Goal: Information Seeking & Learning: Learn about a topic

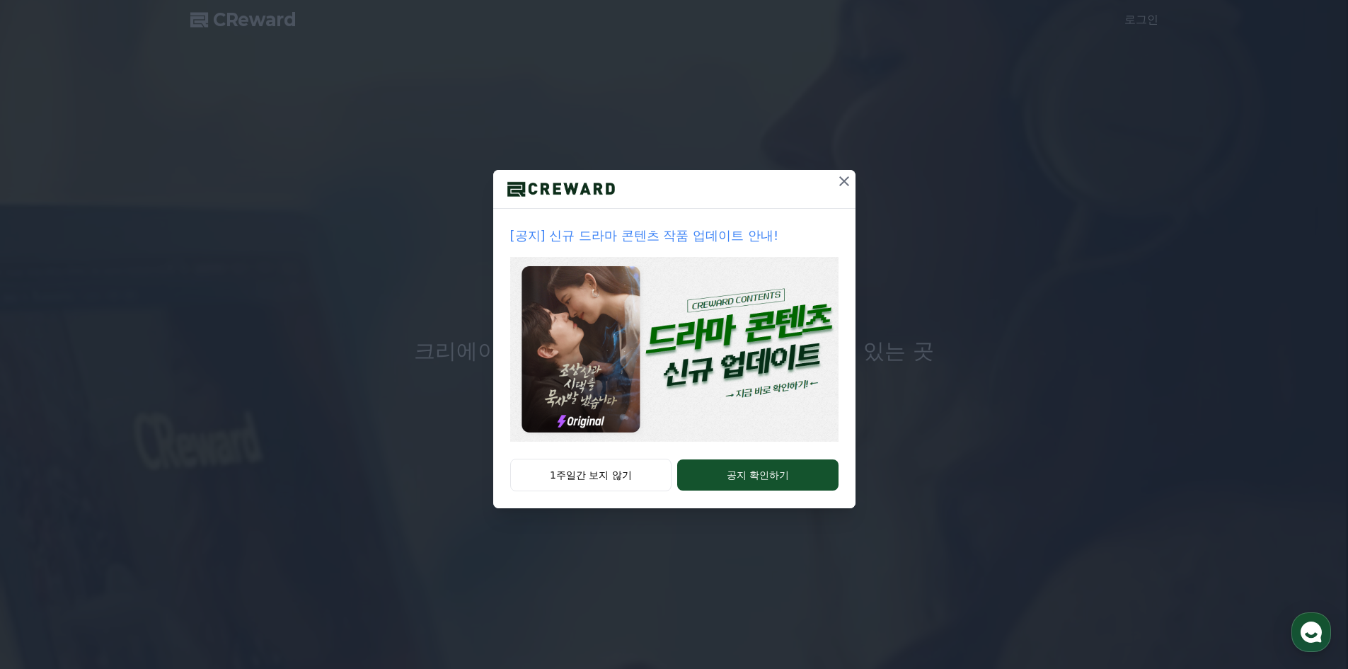
click at [611, 406] on img at bounding box center [674, 349] width 328 height 185
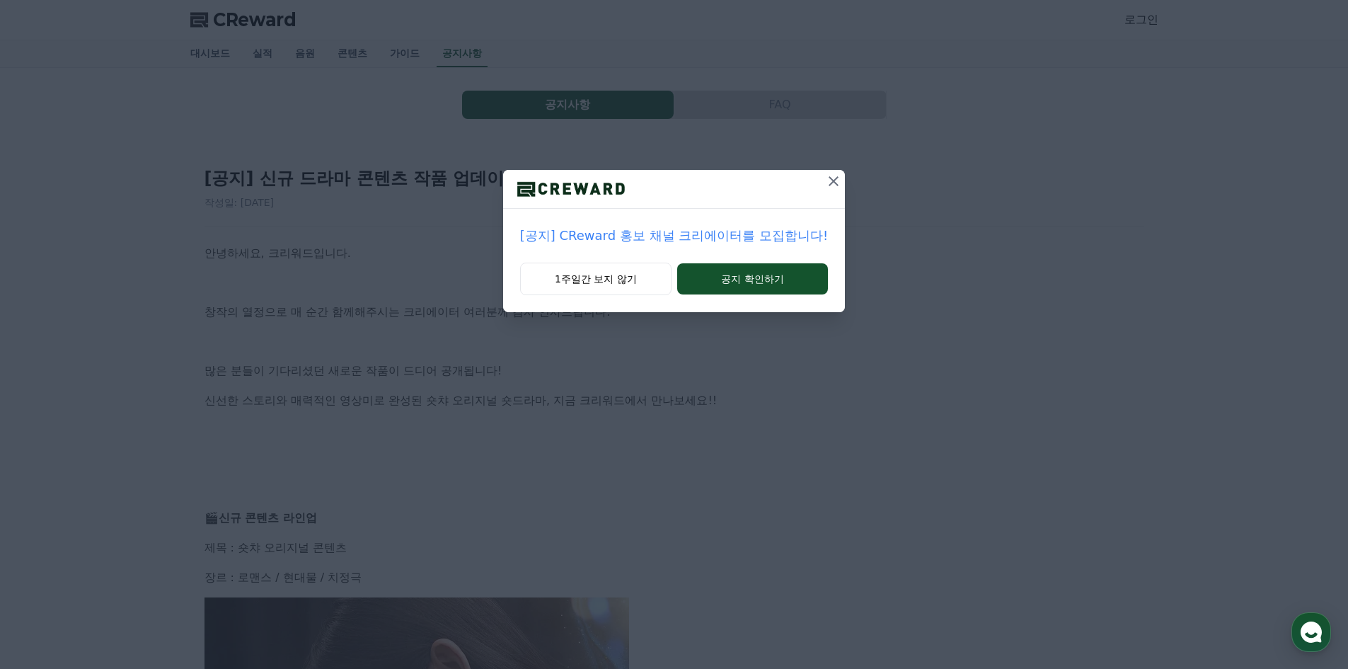
click at [829, 185] on icon at bounding box center [834, 181] width 10 height 10
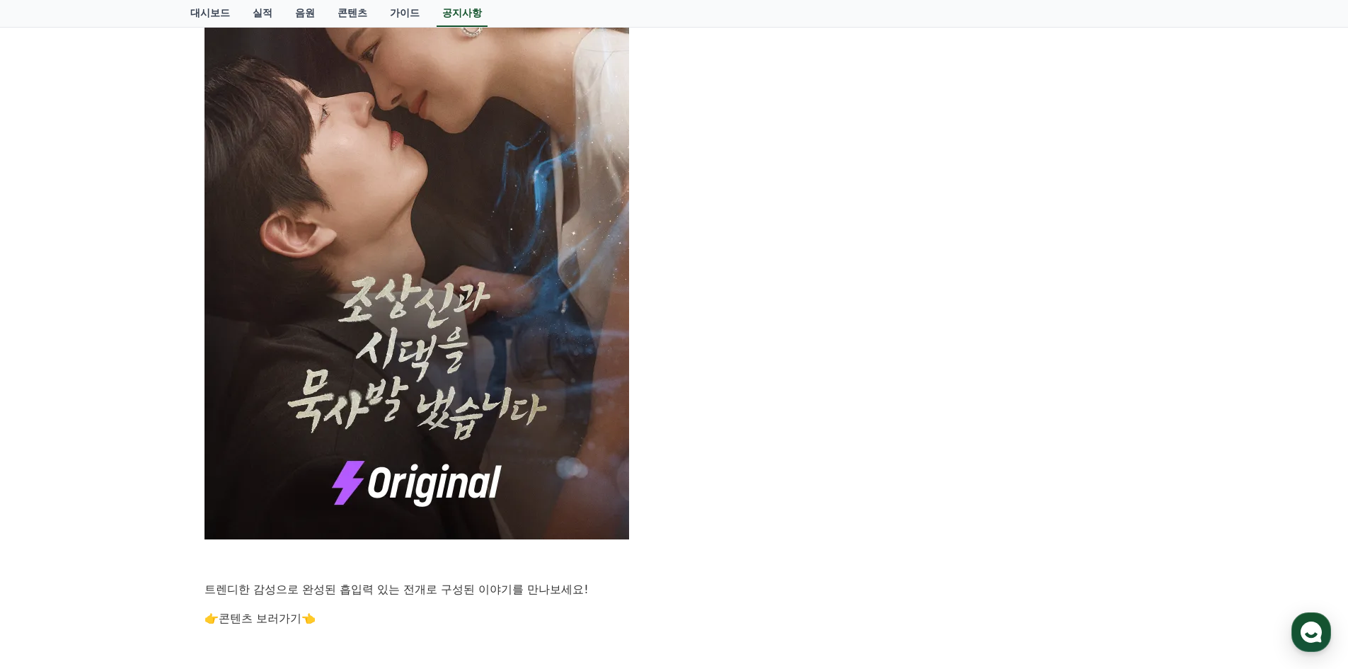
scroll to position [708, 0]
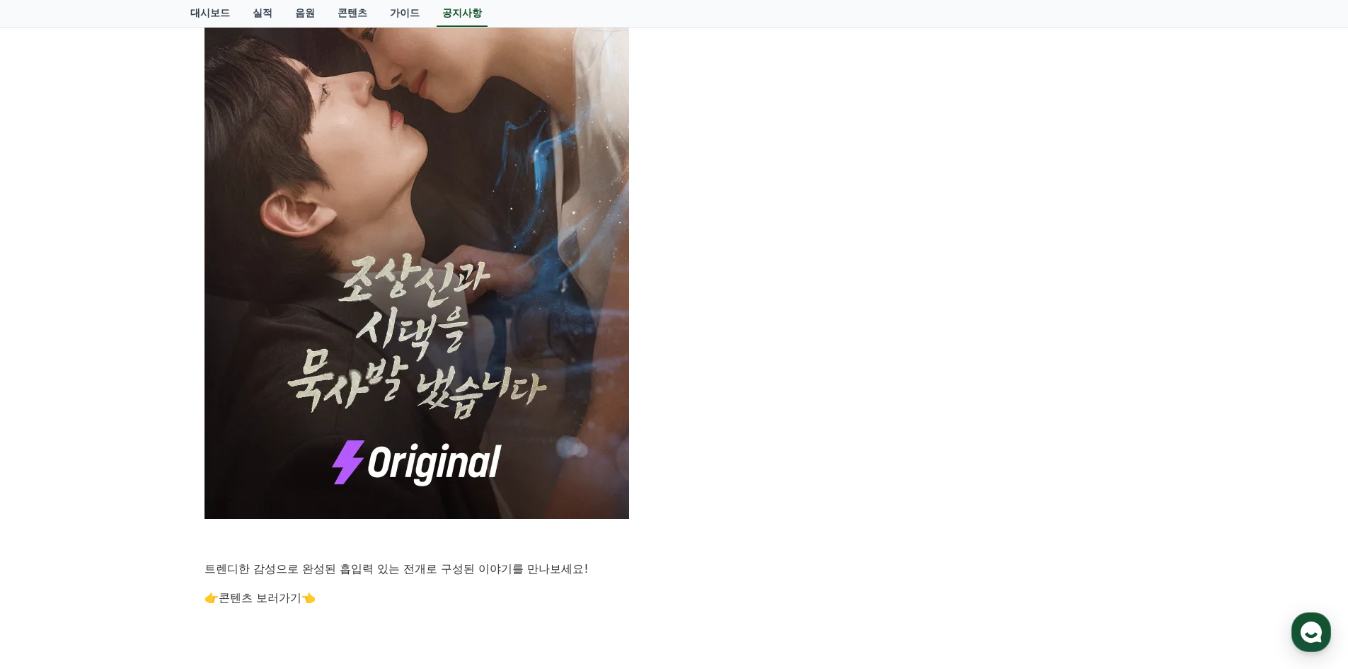
click at [272, 599] on link "콘텐츠 보러가기" at bounding box center [260, 597] width 83 height 13
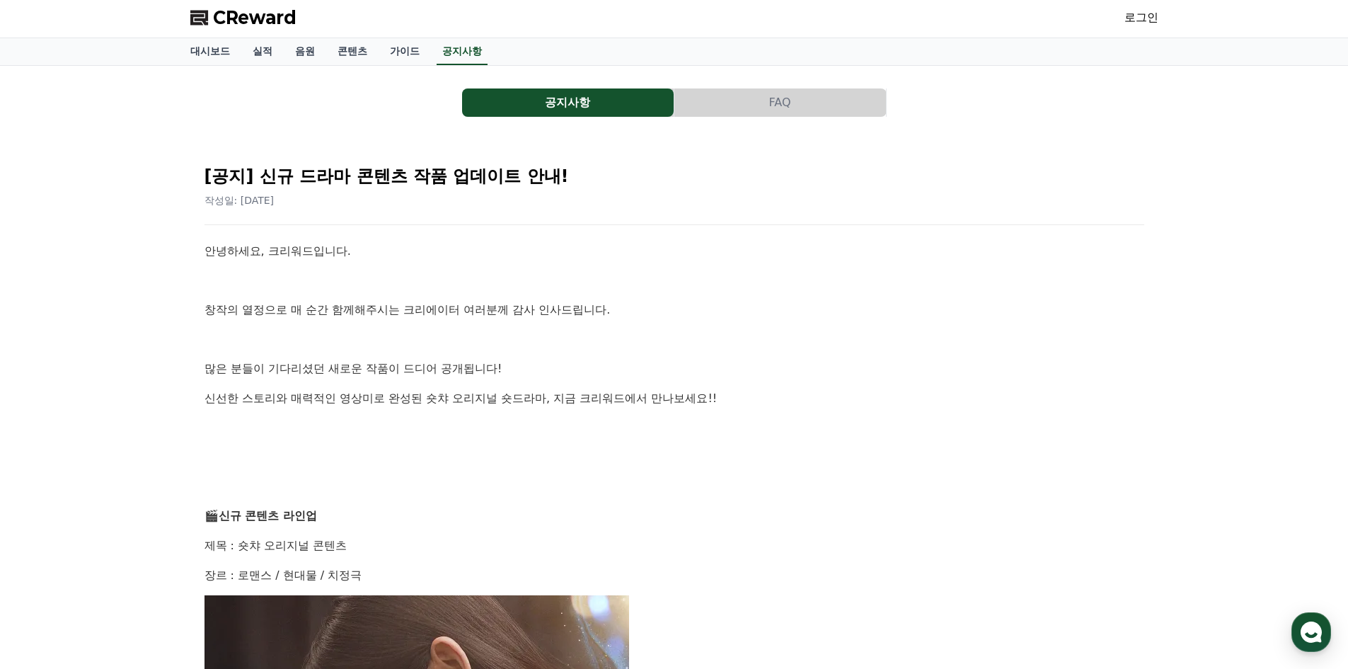
scroll to position [0, 0]
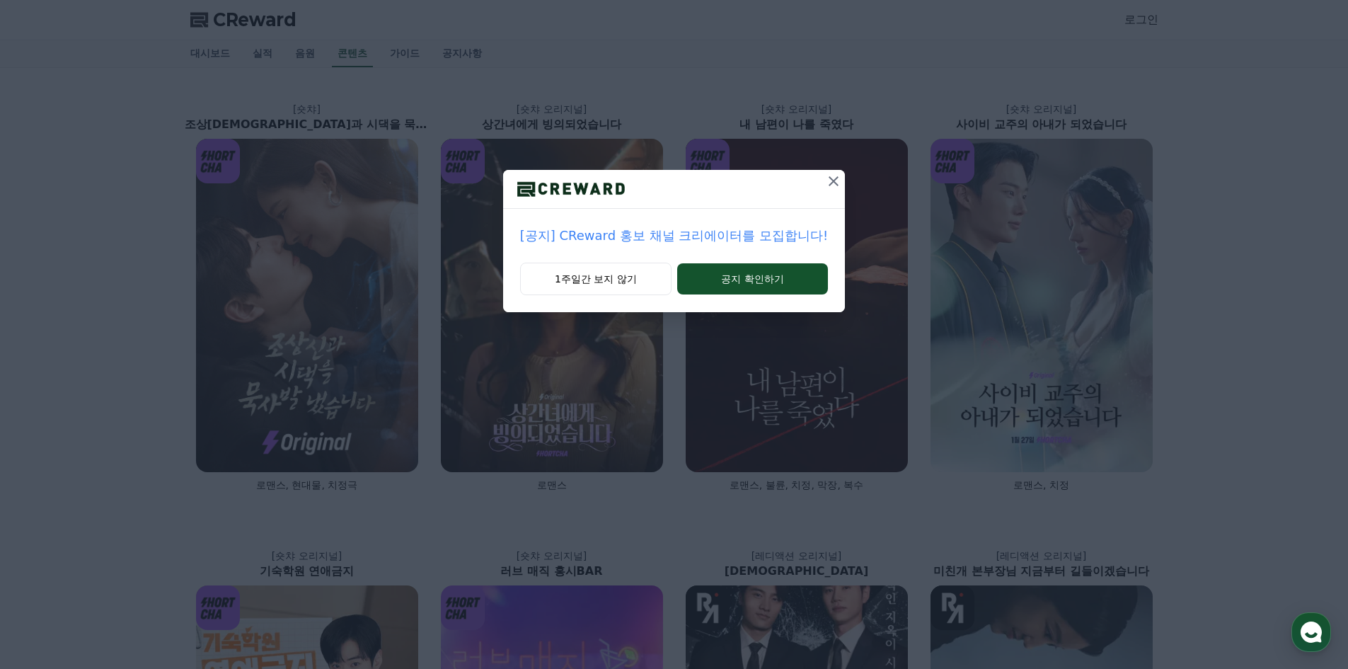
click at [838, 177] on icon at bounding box center [833, 181] width 17 height 17
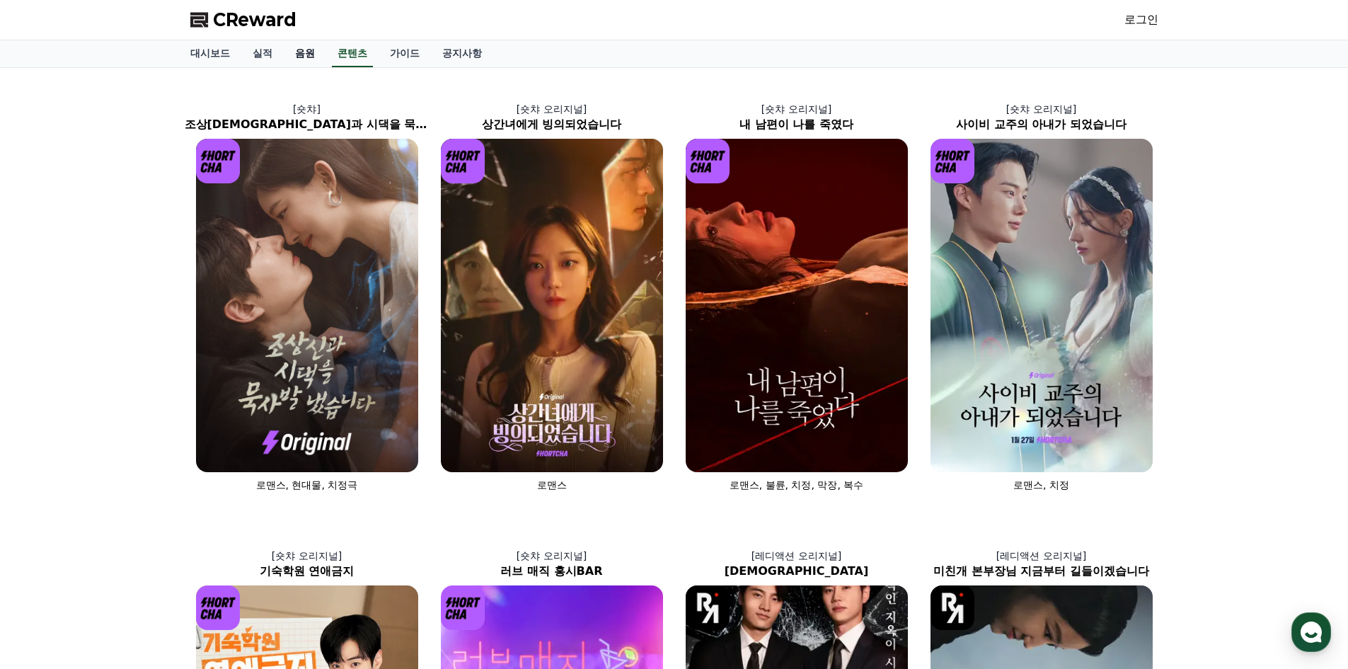
click at [307, 58] on link "음원" at bounding box center [305, 53] width 42 height 27
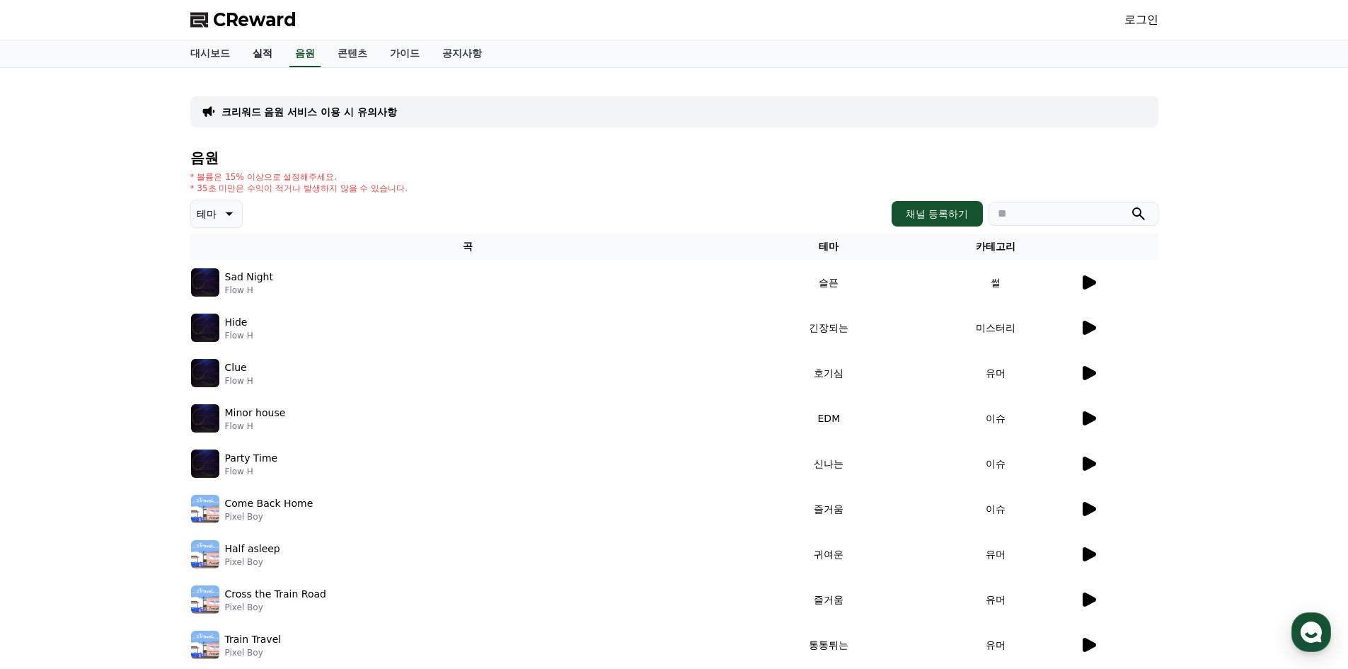
click at [255, 52] on link "실적" at bounding box center [262, 53] width 42 height 27
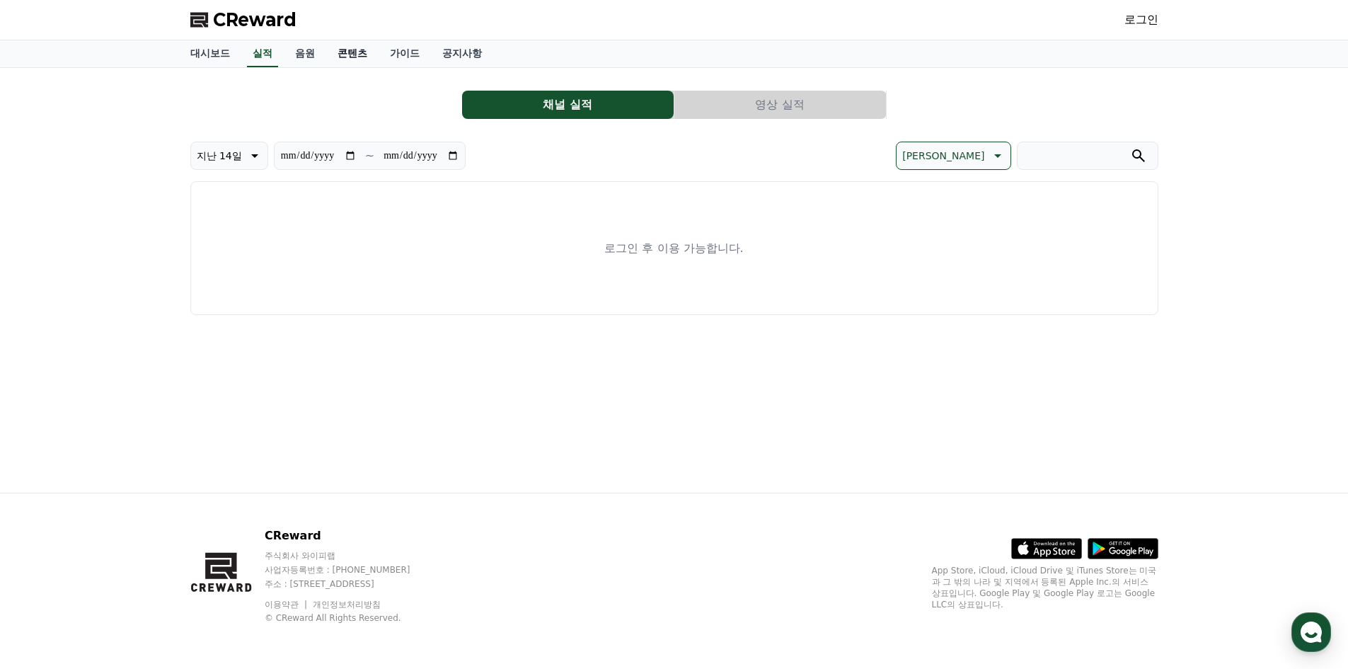
click at [360, 47] on link "콘텐츠" at bounding box center [352, 53] width 52 height 27
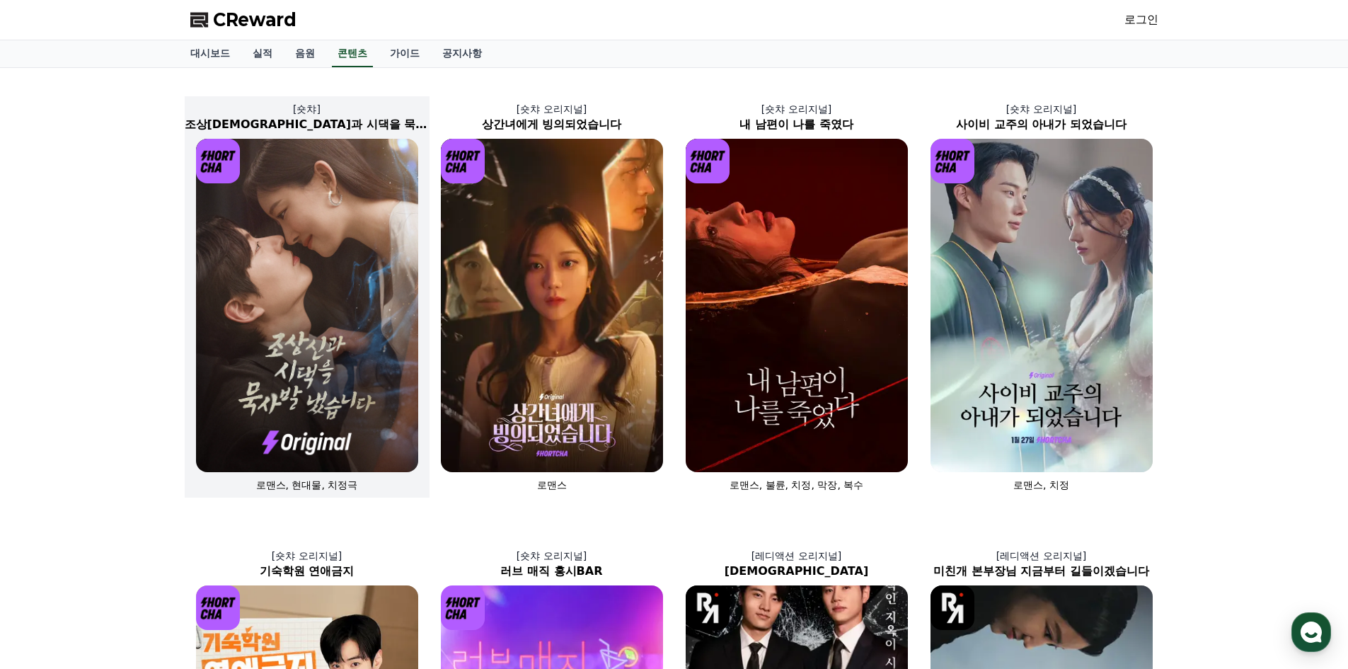
click at [363, 392] on img at bounding box center [307, 305] width 222 height 333
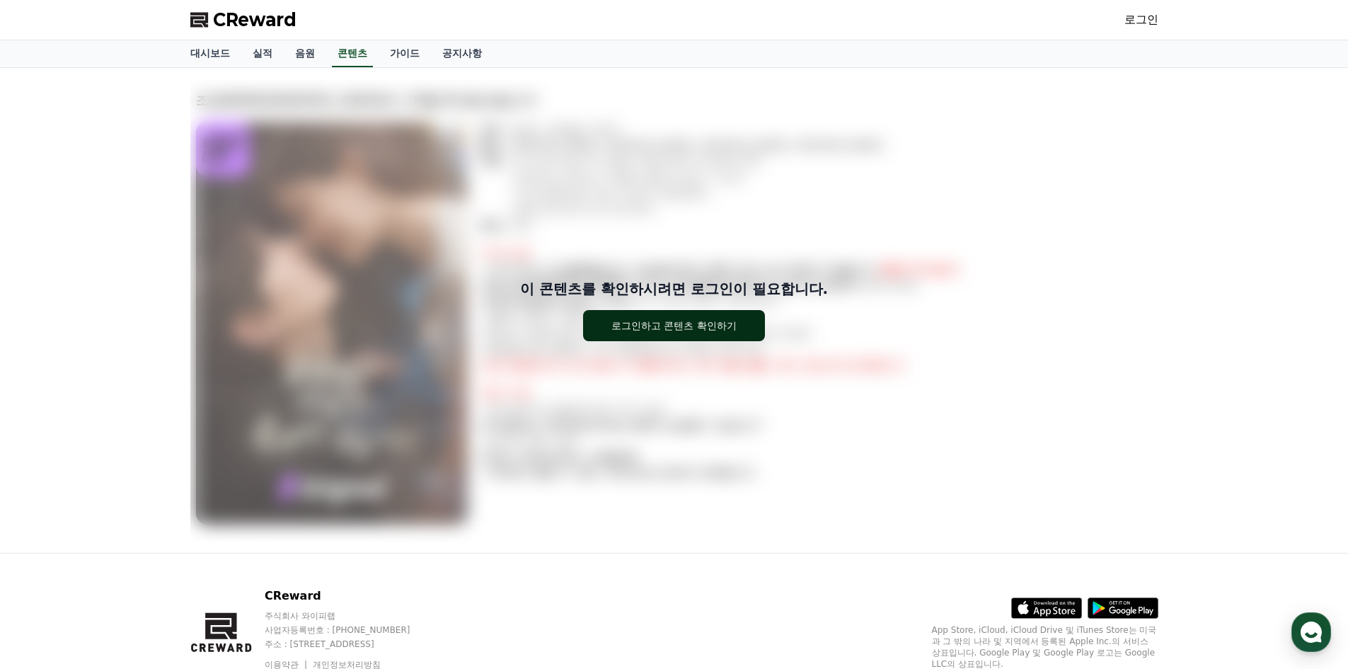
click at [690, 336] on button "로그인하고 콘텐츠 확인하기" at bounding box center [674, 325] width 182 height 31
